Goal: Check status: Check status

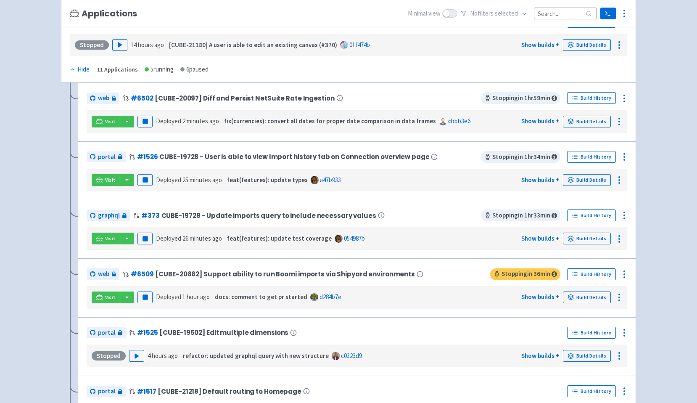
scroll to position [123, 0]
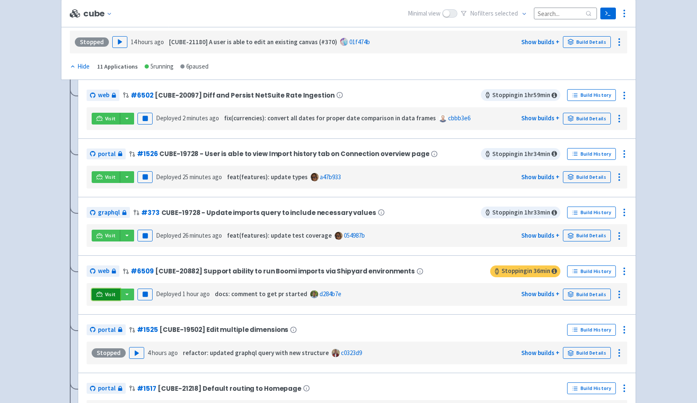
click at [99, 295] on icon at bounding box center [99, 294] width 6 height 6
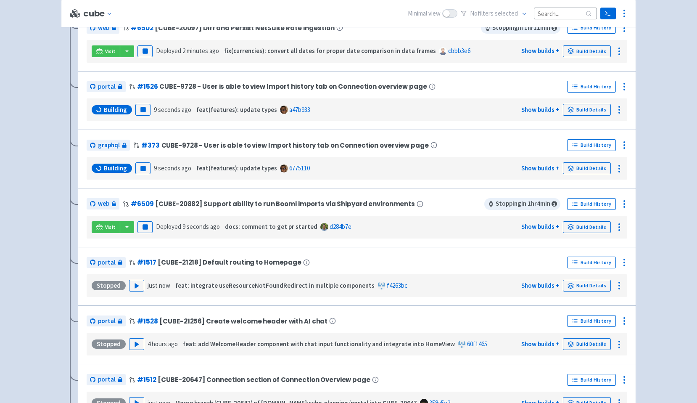
scroll to position [189, 0]
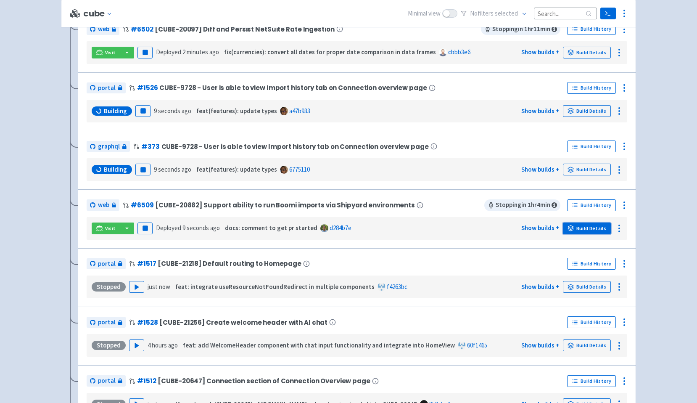
click at [575, 229] on link "Build Details" at bounding box center [587, 228] width 48 height 12
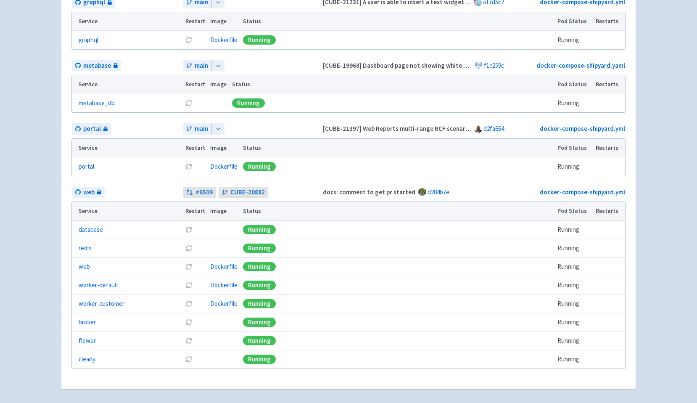
scroll to position [199, 0]
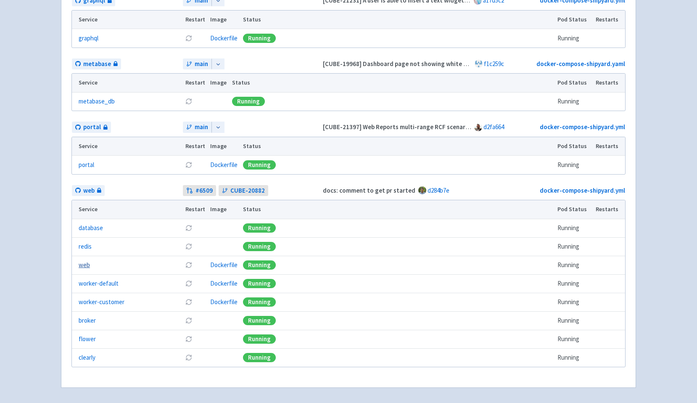
click at [86, 265] on link "web" at bounding box center [84, 265] width 11 height 10
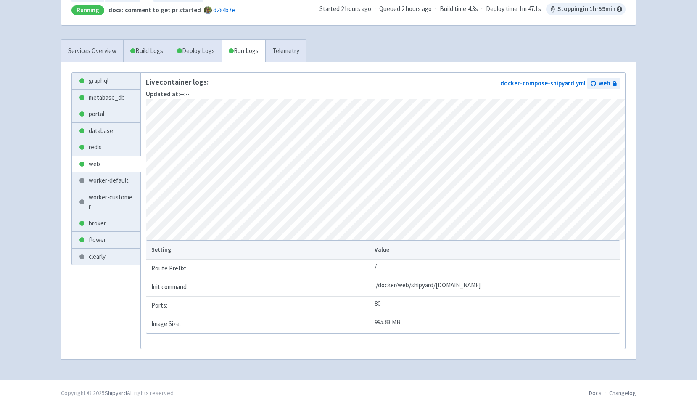
scroll to position [116, 0]
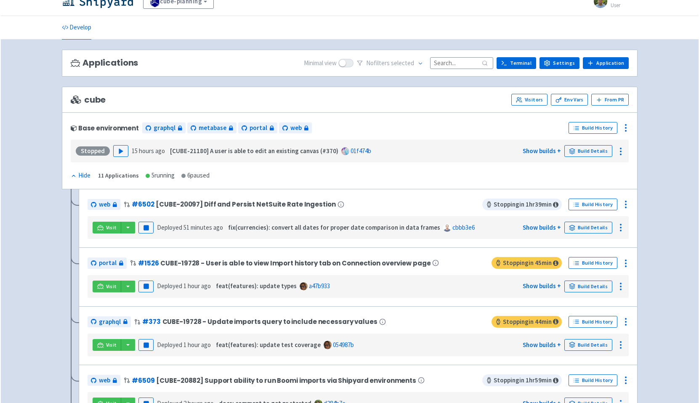
scroll to position [13, 0]
